Goal: Task Accomplishment & Management: Use online tool/utility

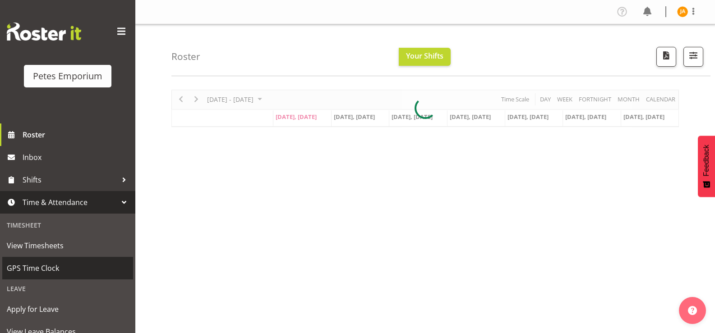
click at [55, 267] on span "GPS Time Clock" at bounding box center [68, 269] width 122 height 14
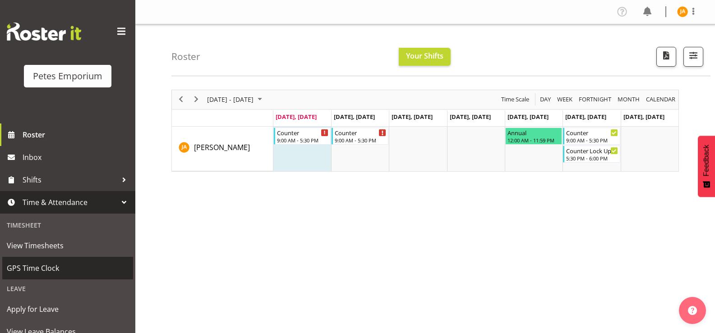
click at [677, 7] on figure at bounding box center [682, 11] width 11 height 11
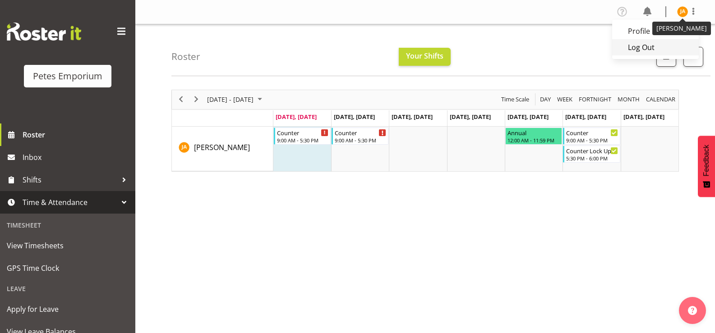
click at [637, 54] on link "Log Out" at bounding box center [655, 47] width 87 height 16
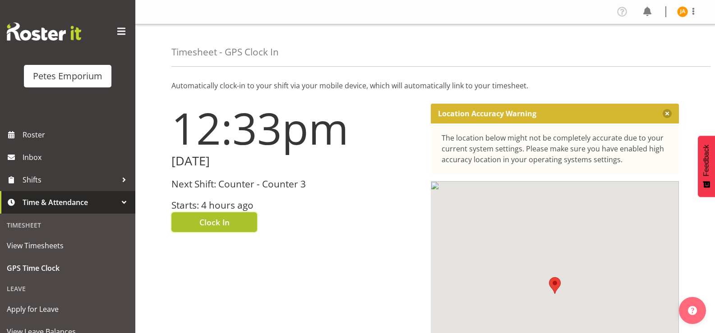
click at [229, 224] on span "Clock In" at bounding box center [214, 223] width 30 height 12
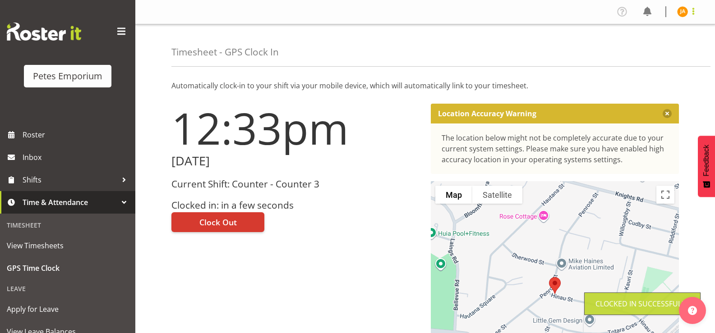
click at [697, 11] on span at bounding box center [693, 11] width 11 height 11
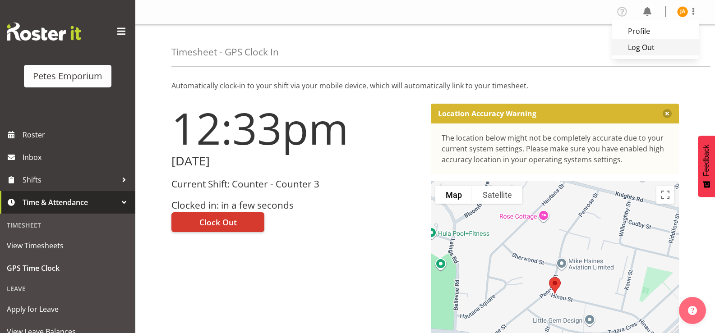
click at [652, 46] on link "Log Out" at bounding box center [655, 47] width 87 height 16
